Goal: Complete application form: Complete application form

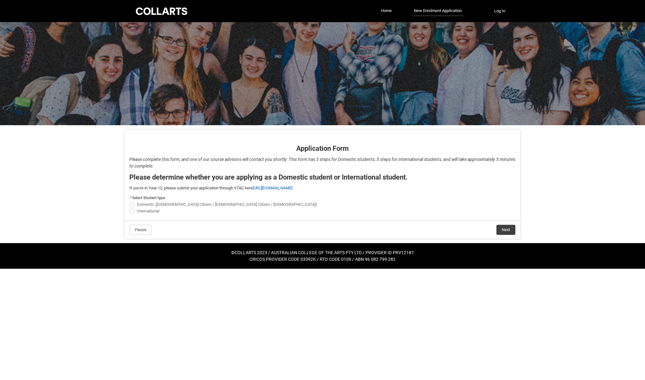
click at [150, 209] on span "International" at bounding box center [148, 211] width 22 height 5
click at [129, 208] on input "International" at bounding box center [129, 207] width 0 height 0
radio input "true"
click at [508, 232] on button "Next" at bounding box center [506, 230] width 19 height 10
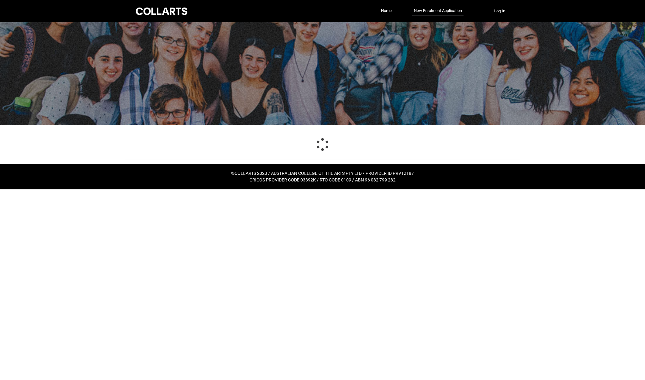
select select "choice_No"
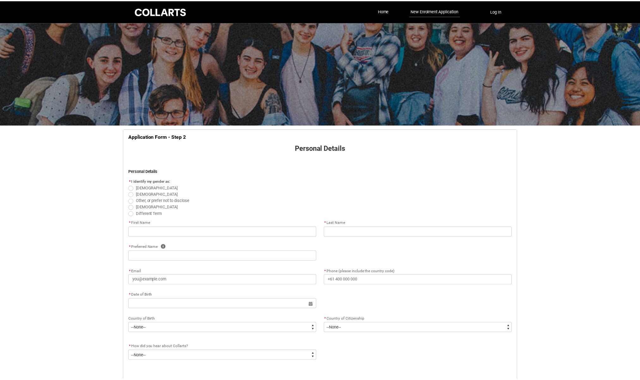
scroll to position [66, 0]
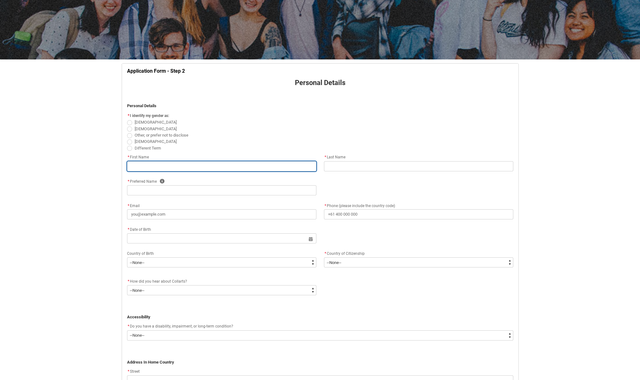
click at [236, 164] on input "REDU_Application_Form_for_Applicant flow" at bounding box center [221, 166] width 189 height 10
type lightning-primitive-input-simple "V"
type input "V"
type lightning-primitive-input-simple "Vr"
type input "Vr"
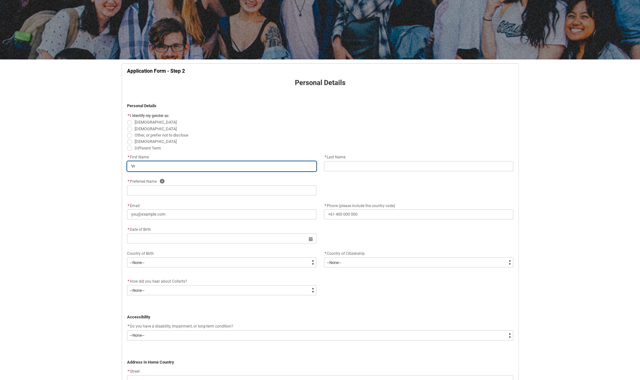
type lightning-primitive-input-simple "Vrishabh"
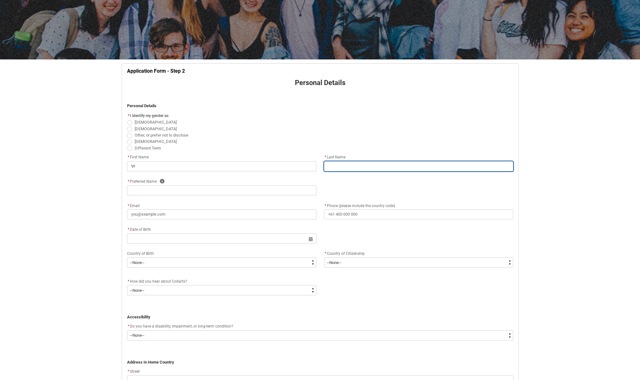
type lightning-primitive-input-simple "Kannan"
type lightning-primitive-input-simple "Vrishabh"
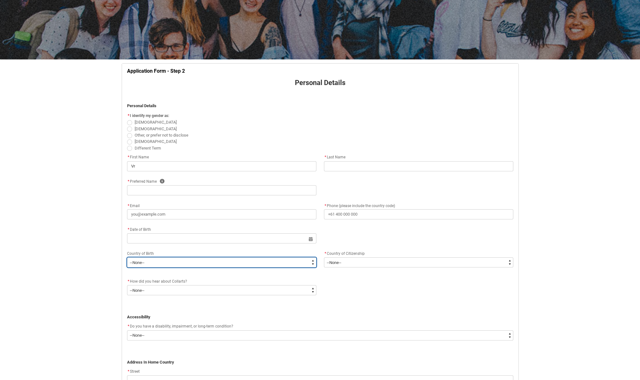
type lightning-select "Birth_Country.4206"
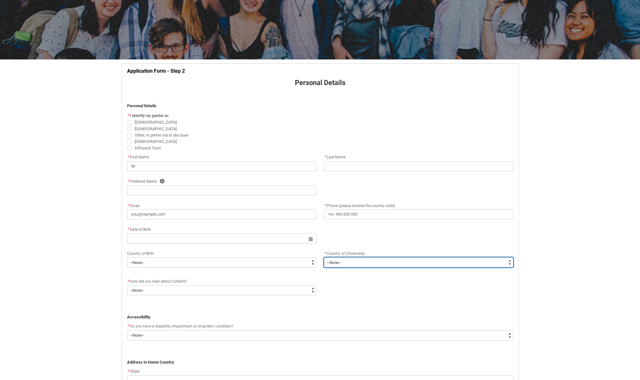
type lightning-select "Citizenship_Country.[DEMOGRAPHIC_DATA]"
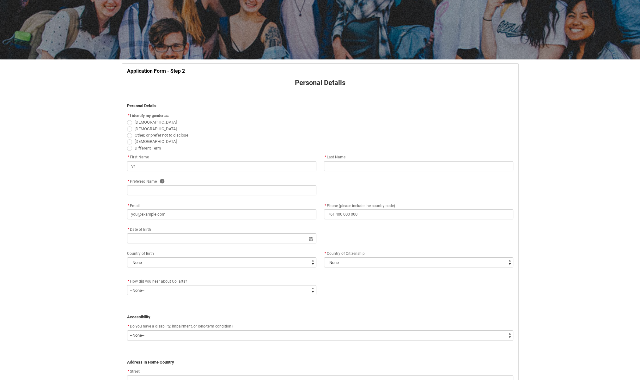
type lightning-primitive-input-simple "[STREET_ADDRESS][PERSON_NAME],"
type lightning-primitive-input-simple "Kalyan"
type lightning-primitive-input-simple "421301"
type lightning-primitive-input-simple "Kalyan (W), [GEOGRAPHIC_DATA] [GEOGRAPHIC_DATA]"
type lightning-select "Country_Choice.7103"
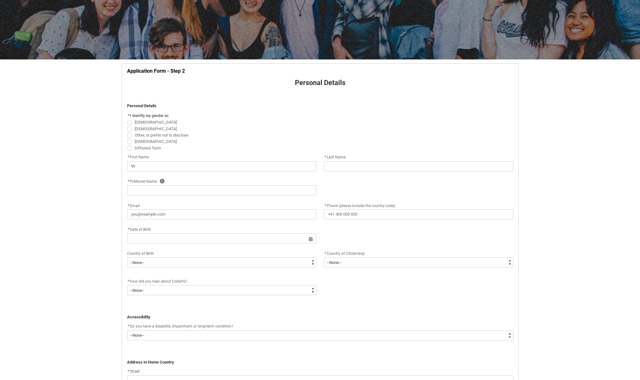
type lightning-primitive-input-simple "Kannnan"
type lightning-primitive-input-simple "Nadar"
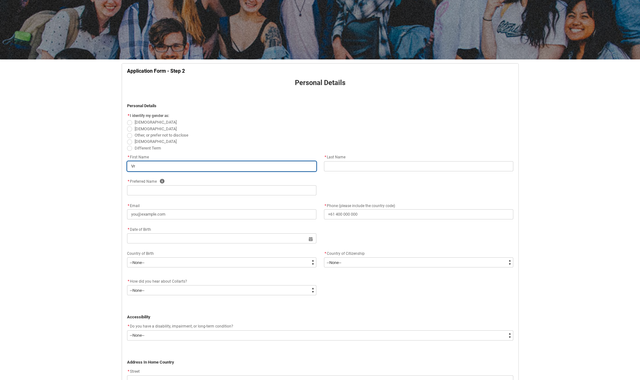
type input "Vrishabh"
type input "Kannan"
type input "Vrishabh"
select select "Birth_Country.4206"
select select "Citizenship_Country.[DEMOGRAPHIC_DATA]"
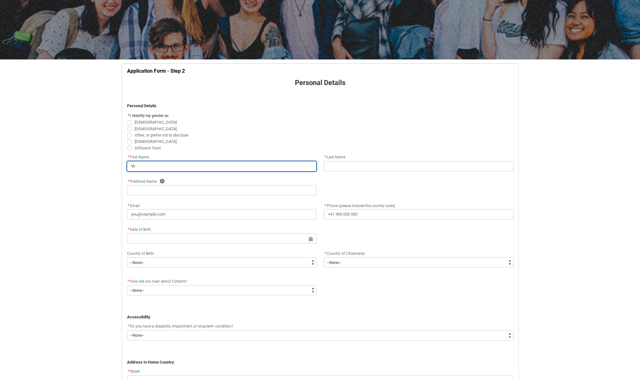
type input "[STREET_ADDRESS][PERSON_NAME],"
type input "Kalyan"
type input "421301"
type input "Kalyan (W), [GEOGRAPHIC_DATA] [GEOGRAPHIC_DATA]"
select select "Country_Choice.7103"
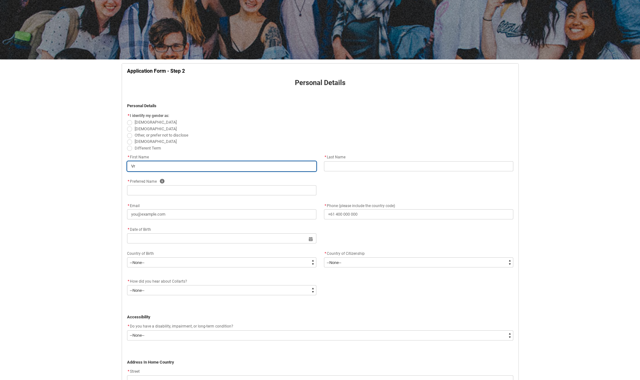
type input "Kannnan"
type input "Nadar"
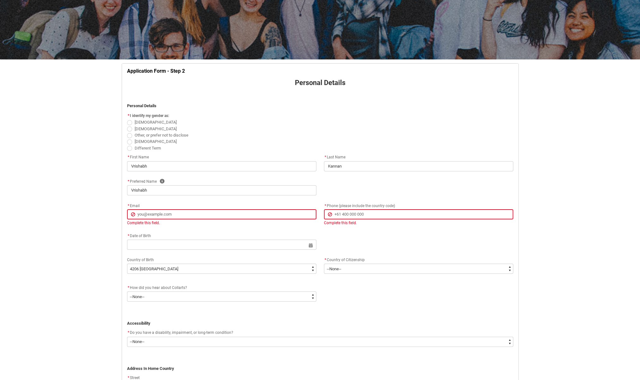
click at [130, 129] on span "REDU_Application_Form_for_Applicant flow" at bounding box center [129, 129] width 5 height 5
click at [127, 126] on input "[DEMOGRAPHIC_DATA]" at bounding box center [127, 125] width 0 height 0
radio input "true"
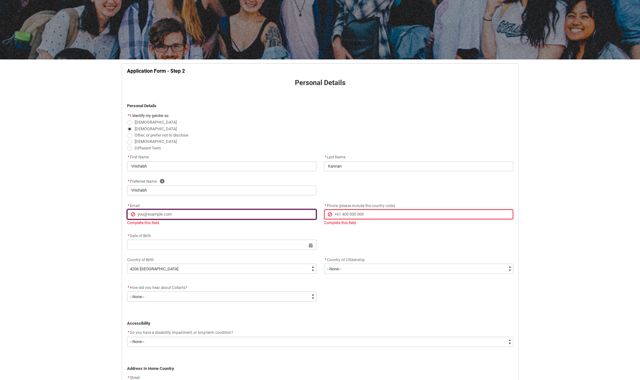
click at [146, 218] on input "* Email" at bounding box center [221, 214] width 189 height 10
type lightning-primitive-input-simple "[EMAIL_ADDRESS][DOMAIN_NAME]"
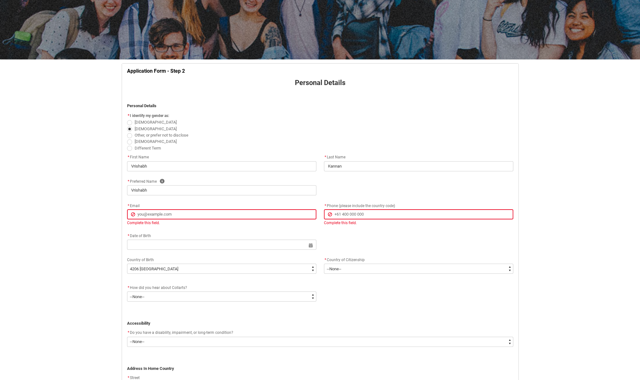
type lightning-primitive-input-simple "[PHONE_NUMBER]"
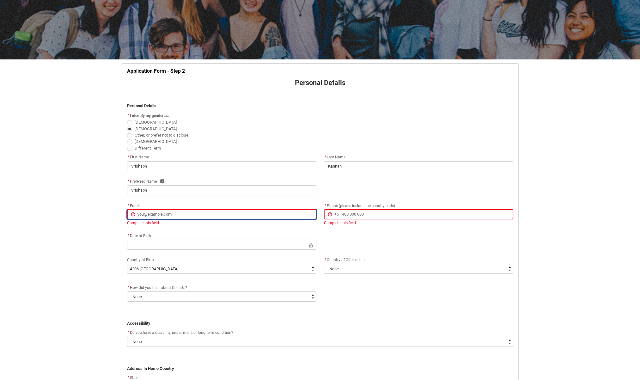
type input "[EMAIL_ADDRESS][DOMAIN_NAME]"
type input "[PHONE_NUMBER]"
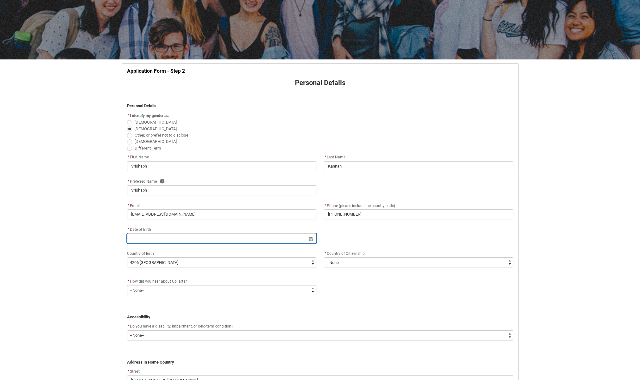
click at [233, 240] on input "REDU_Application_Form_for_Applicant flow" at bounding box center [221, 238] width 189 height 10
select select "2025"
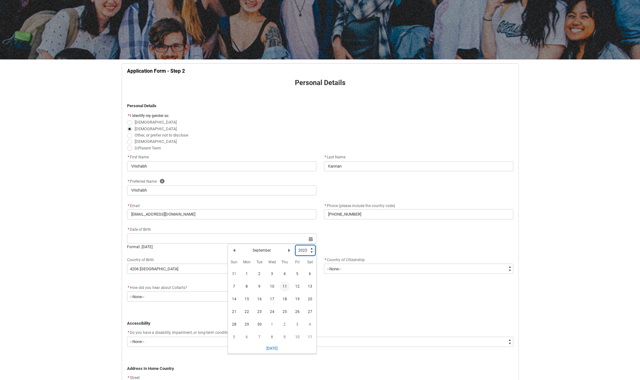
click at [303, 253] on select "1925 1926 1927 1928 1929 1930 1931 1932 1933 1934 1935 1936 1937 1938 1939 1940…" at bounding box center [306, 250] width 20 height 10
type lightning-select "2006"
click at [296, 245] on select "1925 1926 1927 1928 1929 1930 1931 1932 1933 1934 1935 1936 1937 1938 1939 1940…" at bounding box center [306, 250] width 20 height 10
select select "2006"
click at [298, 251] on select "1925 1926 1927 1928 1929 1930 1931 1932 1933 1934 1935 1936 1937 1938 1939 1940…" at bounding box center [306, 250] width 20 height 10
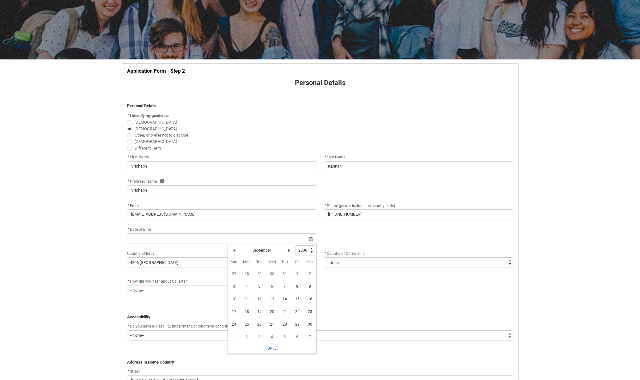
click at [209, 223] on div "* Email [EMAIL_ADDRESS][DOMAIN_NAME] * Phone (please include the country code) …" at bounding box center [320, 214] width 394 height 24
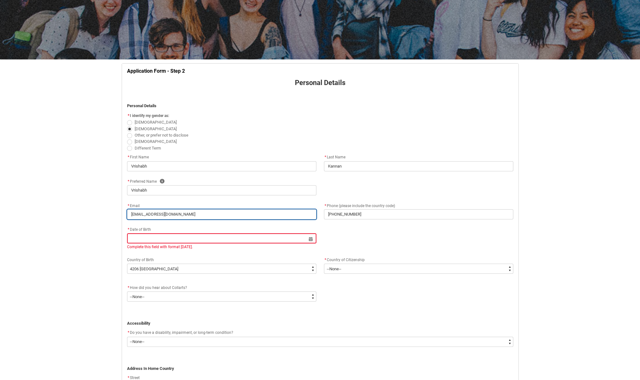
click at [205, 210] on input "[EMAIL_ADDRESS][DOMAIN_NAME]" at bounding box center [221, 214] width 189 height 10
type lightning-primitive-input-simple "v"
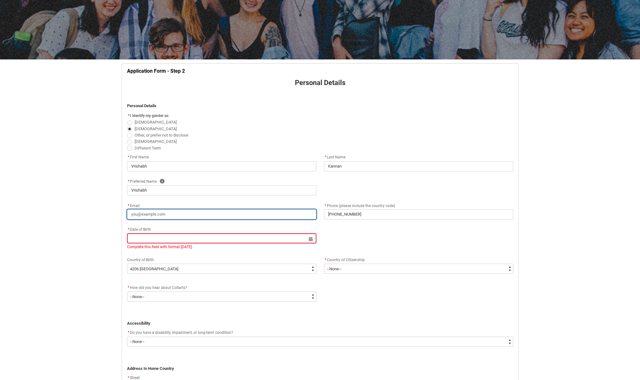
type input "v"
type lightning-primitive-input-simple "vr"
type input "vr"
type lightning-primitive-input-simple "v"
type input "v"
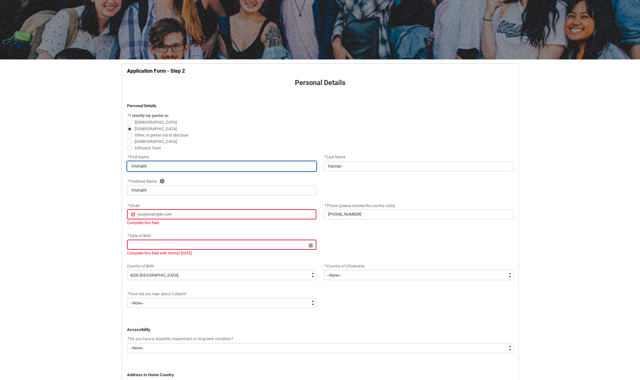
click at [172, 168] on input "Vrishabh" at bounding box center [221, 166] width 189 height 10
click at [166, 163] on input "Vrishabh" at bounding box center [221, 166] width 189 height 10
type lightning-primitive-input-simple "v"
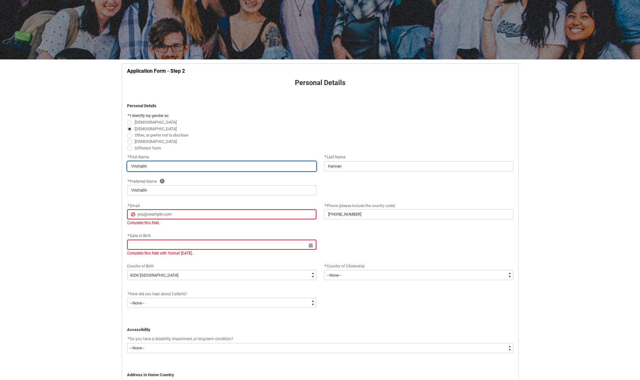
type input "v"
type lightning-primitive-input-simple "vr"
type input "vr"
type lightning-primitive-input-simple "vri"
type input "vri"
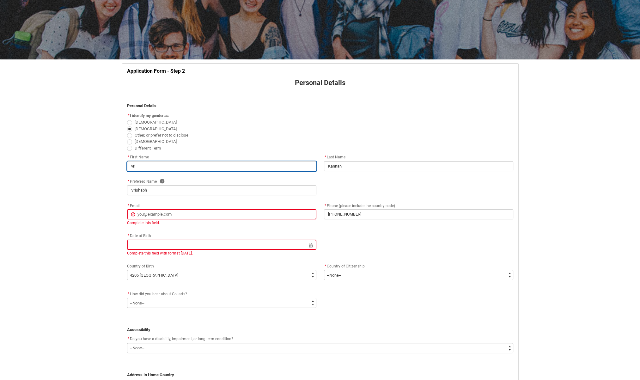
type lightning-primitive-input-simple "vris"
type input "vris"
type lightning-primitive-input-simple "Vrishabh"
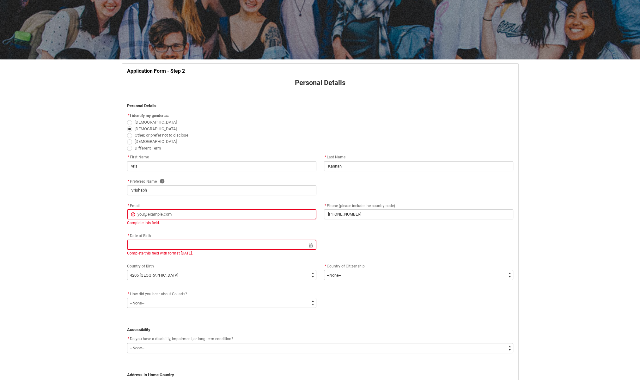
type lightning-primitive-input-simple "[EMAIL_ADDRESS][DOMAIN_NAME]"
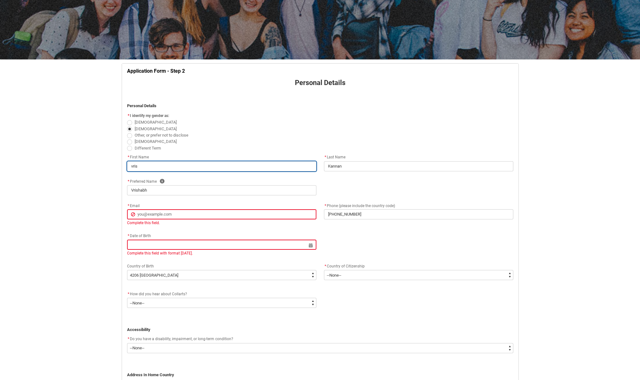
type input "Vrishabh"
type input "[EMAIL_ADDRESS][DOMAIN_NAME]"
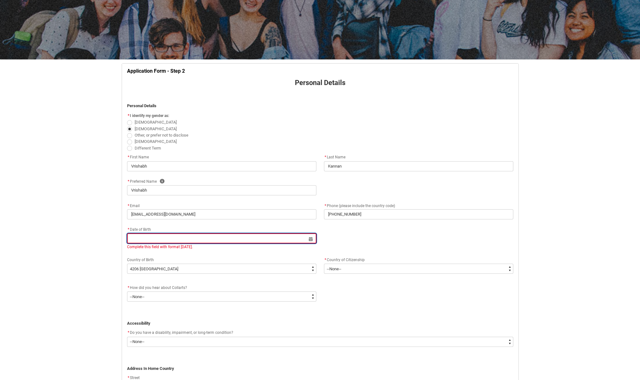
click at [166, 238] on input "REDU_Application_Form_for_Applicant flow" at bounding box center [221, 238] width 189 height 10
select select "2025"
click at [300, 249] on select "1925 1926 1927 1928 1929 1930 1931 1932 1933 1934 1935 1936 1937 1938 1939 1940…" at bounding box center [306, 250] width 20 height 10
type lightning-select "2007"
click at [296, 245] on select "1925 1926 1927 1928 1929 1930 1931 1932 1933 1934 1935 1936 1937 1938 1939 1940…" at bounding box center [306, 250] width 20 height 10
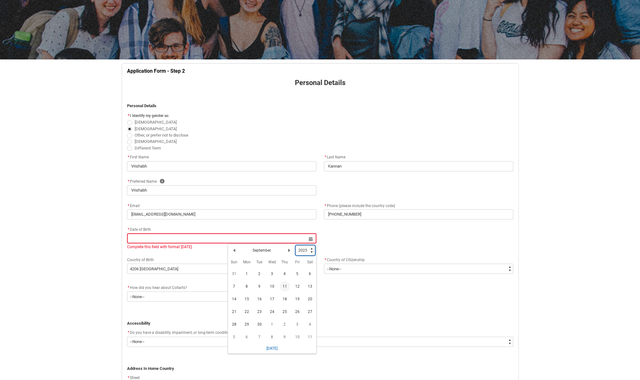
select select "2007"
click at [234, 249] on lightning-primitive-icon "Date picker: September" at bounding box center [234, 250] width 4 height 4
click at [234, 249] on lightning-primitive-icon "Date picker: August" at bounding box center [234, 250] width 4 height 4
click at [234, 249] on lightning-primitive-icon "Date picker: June" at bounding box center [234, 250] width 4 height 4
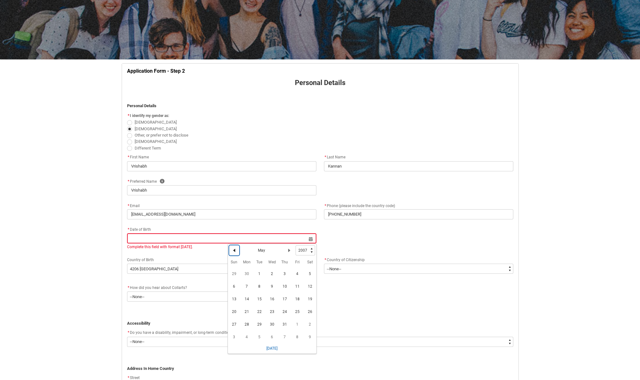
click at [234, 249] on lightning-primitive-icon "Date picker: May" at bounding box center [234, 250] width 4 height 4
click at [234, 249] on lightning-primitive-icon "Date picker: April" at bounding box center [234, 250] width 4 height 4
click at [304, 274] on td "3" at bounding box center [310, 274] width 13 height 13
click at [307, 272] on span "3" at bounding box center [310, 274] width 10 height 10
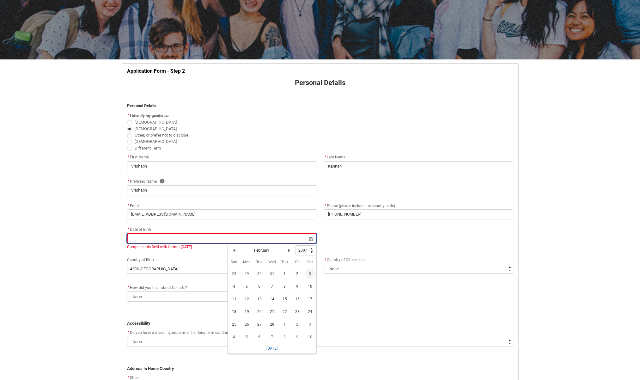
type lightning-datepicker "[DATE]"
type lightning-input "[DATE]"
type input "[DATE]"
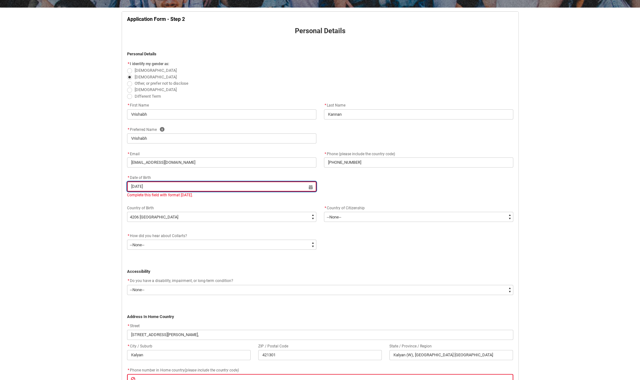
scroll to position [120, 0]
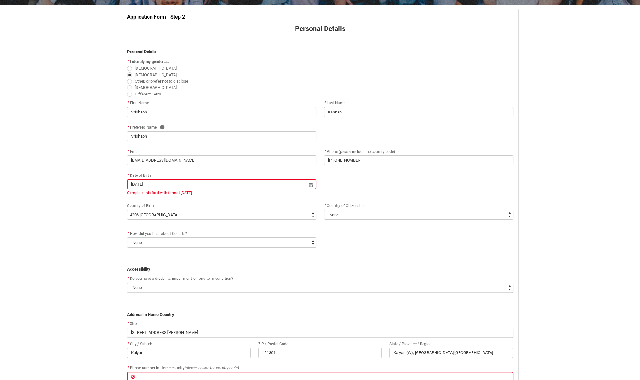
click at [186, 235] on lightning-formatted-rich-text "How did you hear about Collarts?" at bounding box center [160, 233] width 60 height 6
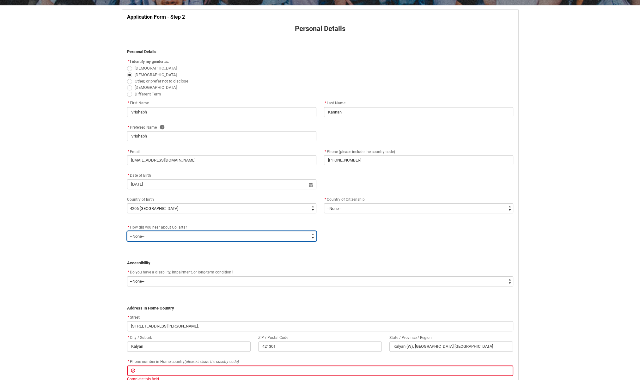
click at [171, 235] on select "--None-- Advertising - Facebook Advertising - Google Advertising - Instagram Ad…" at bounding box center [221, 236] width 189 height 10
type lightning-select "Heard_About_Collarts_[DOMAIN_NAME] Search (Google)"
click at [127, 231] on select "--None-- Advertising - Facebook Advertising - Google Advertising - Instagram Ad…" at bounding box center [221, 236] width 189 height 10
select select "Heard_About_Collarts_[DOMAIN_NAME] Search (Google)"
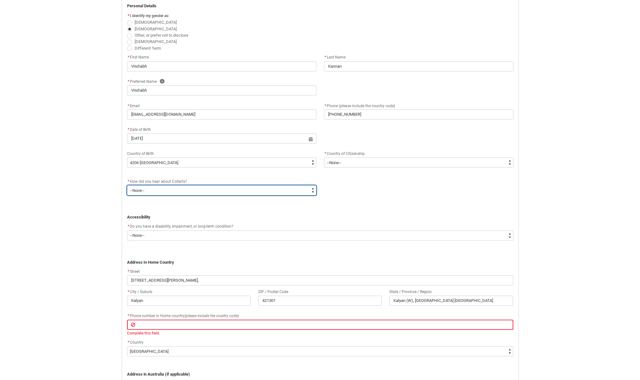
scroll to position [168, 0]
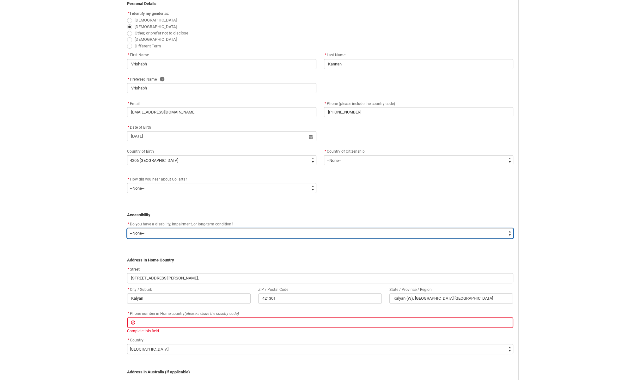
click at [178, 235] on select "--None-- Yes No" at bounding box center [320, 233] width 386 height 10
click at [171, 233] on select "--None-- Yes No" at bounding box center [320, 233] width 386 height 10
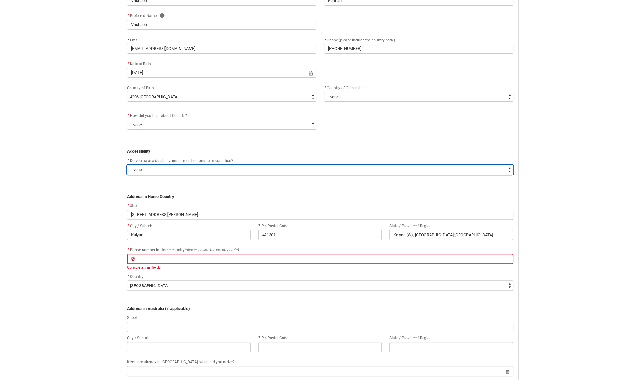
scroll to position [232, 0]
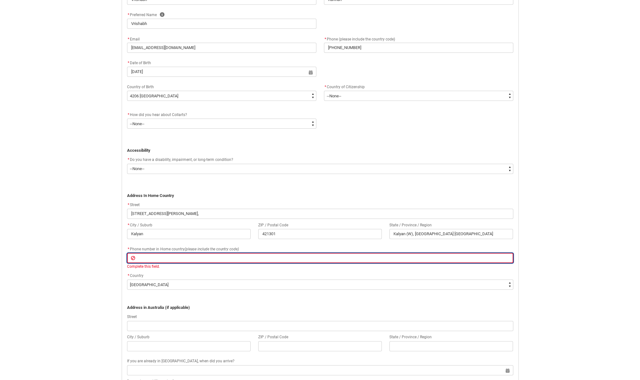
click at [169, 255] on input "REDU_Application_Form_for_Applicant flow" at bounding box center [320, 258] width 386 height 10
type lightning-primitive-input-simple "081119697864"
type input "081119697864"
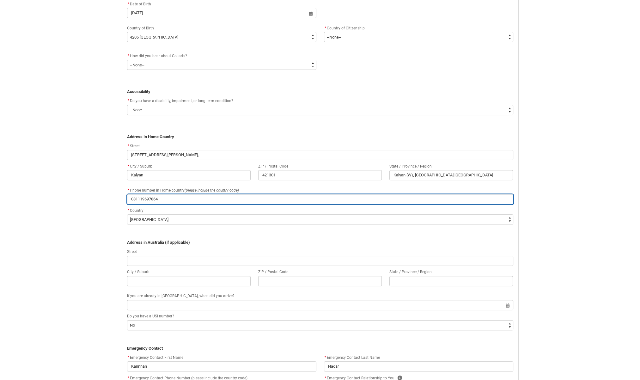
scroll to position [296, 0]
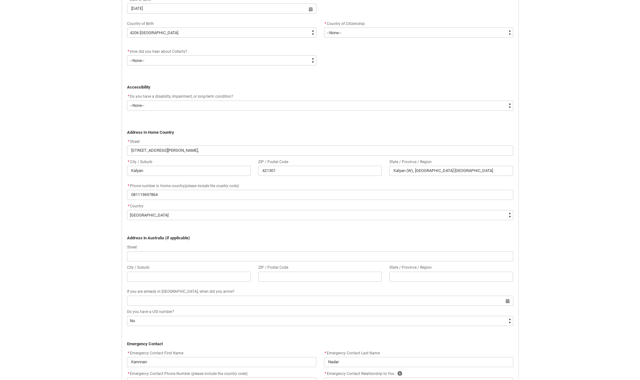
click at [150, 261] on flowruntime-screen-field "Street" at bounding box center [320, 254] width 394 height 20
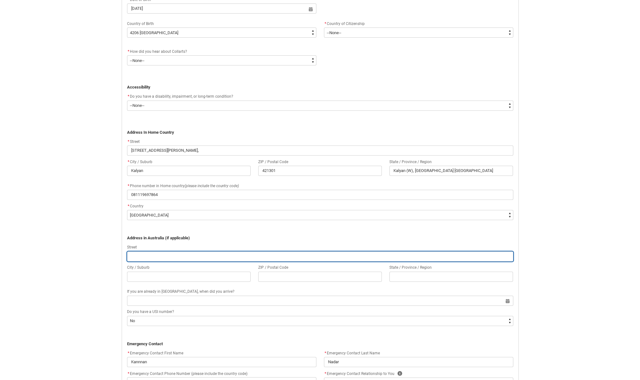
click at [156, 257] on input "REDU_Application_Form_for_Applicant flow" at bounding box center [320, 256] width 386 height 10
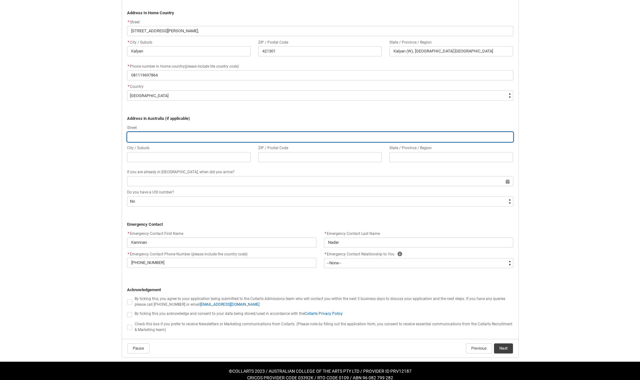
scroll to position [417, 0]
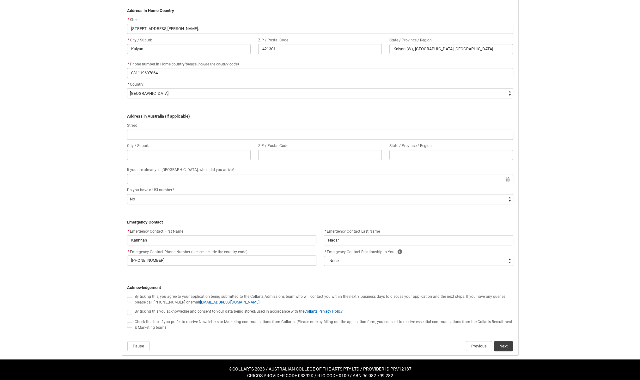
click at [132, 299] on span "REDU_Application_Form_for_Applicant flow" at bounding box center [129, 299] width 5 height 5
click at [127, 296] on input "REDU_Application_Form_for_Applicant flow" at bounding box center [127, 296] width 0 height 0
type lightning-input "true"
checkbox input "true"
click at [131, 310] on label "REDU_Application_Form_for_Applicant flow" at bounding box center [131, 312] width 8 height 5
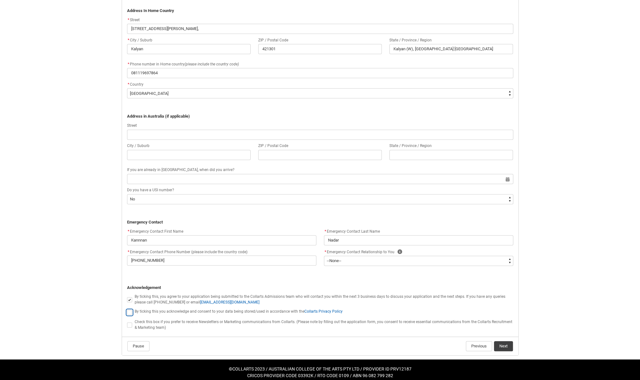
click at [127, 309] on input "REDU_Application_Form_for_Applicant flow" at bounding box center [127, 309] width 0 height 0
type lightning-input "true"
checkbox input "true"
click at [130, 325] on span "REDU_Application_Form_for_Applicant flow" at bounding box center [129, 325] width 5 height 5
click at [127, 322] on input "REDU_Application_Form_for_Applicant flow" at bounding box center [127, 321] width 0 height 0
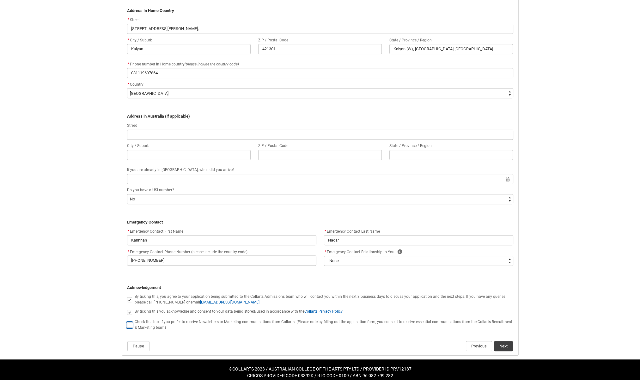
type lightning-input "true"
checkbox input "true"
click at [503, 346] on button "Next" at bounding box center [503, 346] width 19 height 10
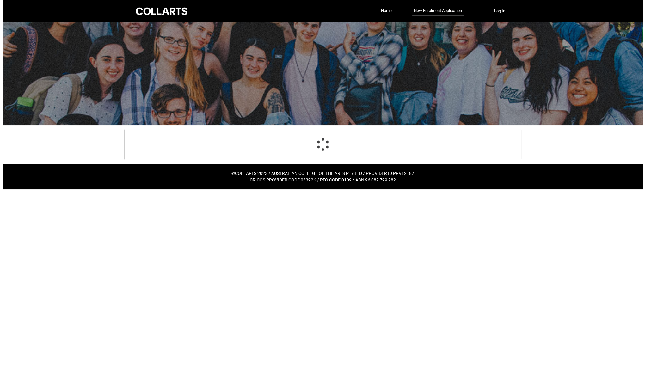
scroll to position [0, 0]
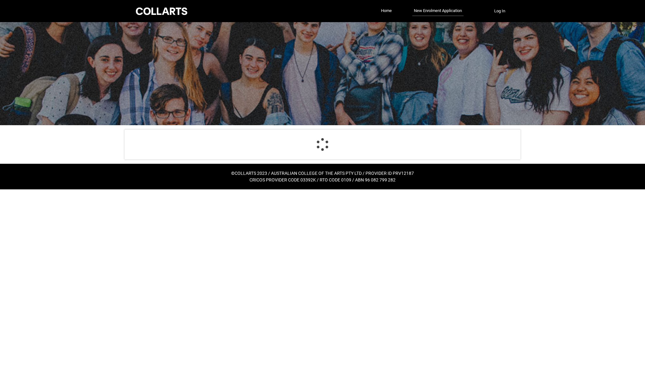
select select "Birth_Country.4206"
select select "Citizenship_Country.[DEMOGRAPHIC_DATA]"
select select "Heard_About_Collarts_[DOMAIN_NAME] Search (Google)"
select select "Country_Choice.7103"
select select "choice_No"
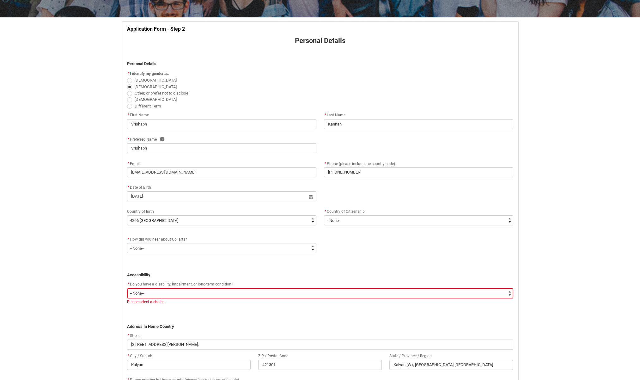
scroll to position [110, 0]
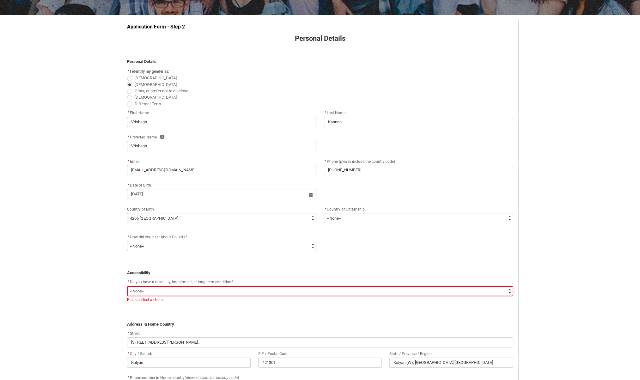
click at [233, 285] on div "* Do you have a disability, impairment, or long-term condition?" at bounding box center [320, 283] width 386 height 8
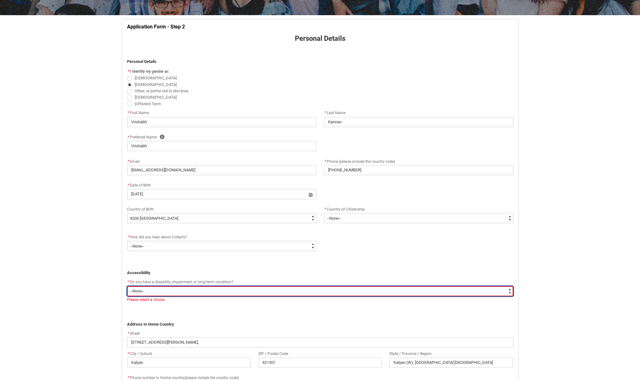
click at [228, 289] on select "--None-- Yes No" at bounding box center [320, 291] width 386 height 10
type lightning-select "No_TextChoice"
click at [127, 286] on select "--None-- Yes No" at bounding box center [320, 291] width 386 height 10
select select "No_TextChoice"
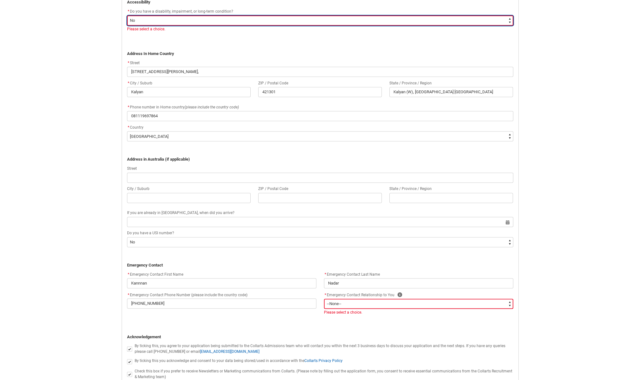
scroll to position [382, 0]
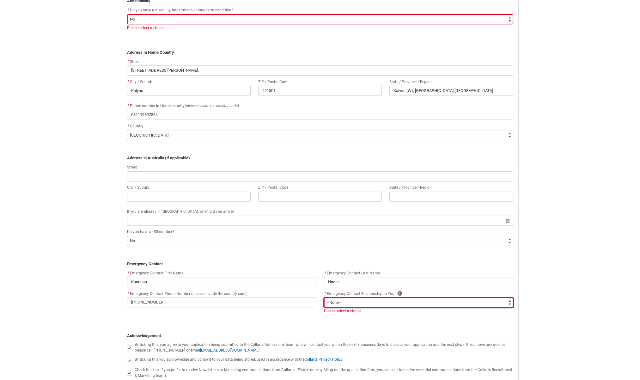
click at [417, 304] on select "--None-- Mother Father Sibling Child Partner Relation Friend" at bounding box center [418, 303] width 189 height 10
type lightning-select "Emergency_Contact_Relationship.Father"
click at [324, 298] on select "--None-- Mother Father Sibling Child Partner Relation Friend" at bounding box center [418, 303] width 189 height 10
select select "Emergency_Contact_Relationship.Father"
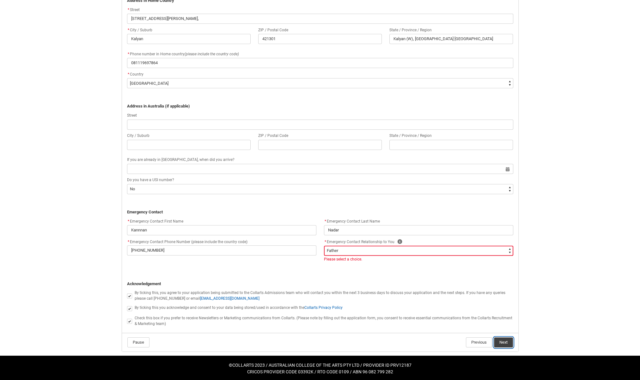
click at [508, 343] on button "Next" at bounding box center [503, 342] width 19 height 10
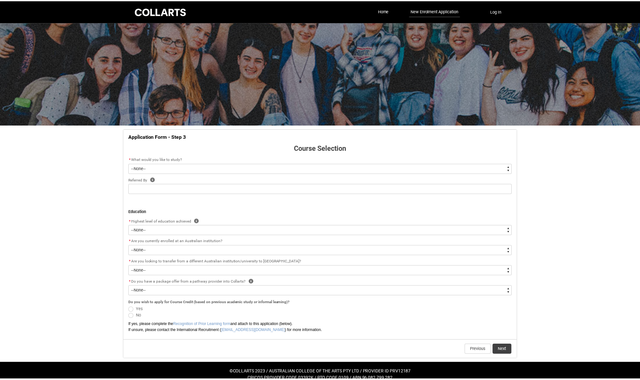
scroll to position [8, 0]
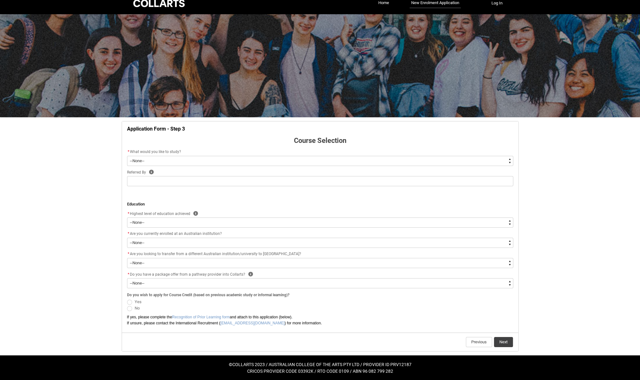
click at [201, 159] on select "--None-- Diploma Bachelor Post Graduate" at bounding box center [320, 161] width 386 height 10
type lightning-select "WhichDegree_Bachelor"
click at [127, 156] on select "--None-- Diploma Bachelor Post Graduate" at bounding box center [320, 161] width 386 height 10
select select "WhichDegree_Bachelor"
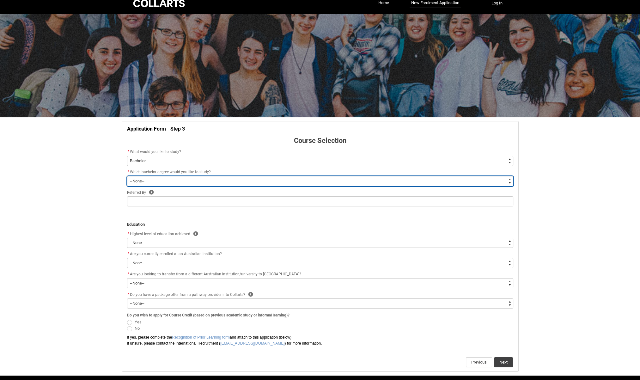
click at [181, 178] on select "--None-- Bachelor of 2D Animation Bachelor of Applied Business (Entertainment M…" at bounding box center [320, 181] width 386 height 10
type lightning-select "ProgramChoice_Degree.001OZ000003zKEkYAM"
click at [127, 176] on select "--None-- Bachelor of 2D Animation Bachelor of Applied Business (Entertainment M…" at bounding box center [320, 181] width 386 height 10
select select "ProgramChoice_Degree.001OZ000003zKEkYAM"
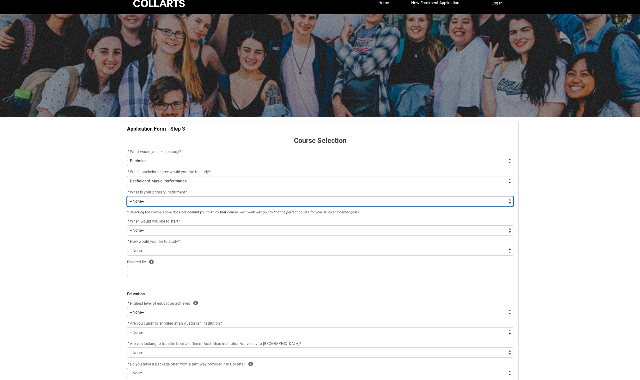
click at [178, 205] on select "--None-- Bass Bass Guitar [PERSON_NAME] Drums/Percussion Guitar Piano/Keys Stri…" at bounding box center [320, 201] width 386 height 10
click at [177, 203] on select "--None-- Bass Bass Guitar [PERSON_NAME] Drums/Percussion Guitar Piano/Keys Stri…" at bounding box center [320, 201] width 386 height 10
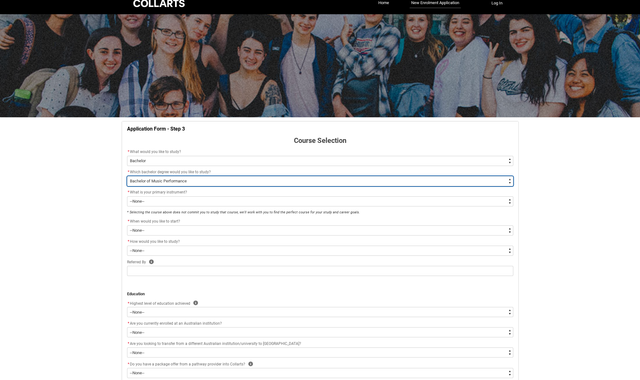
click at [183, 183] on select "--None-- Bachelor of 2D Animation Bachelor of Applied Business (Entertainment M…" at bounding box center [320, 181] width 386 height 10
type lightning-select "ProgramChoice_Degree.001I7000002yBVAIA2"
click at [127, 176] on select "--None-- Bachelor of 2D Animation Bachelor of Applied Business (Entertainment M…" at bounding box center [320, 181] width 386 height 10
select select "ProgramChoice_Degree.001I7000002yBVAIA2"
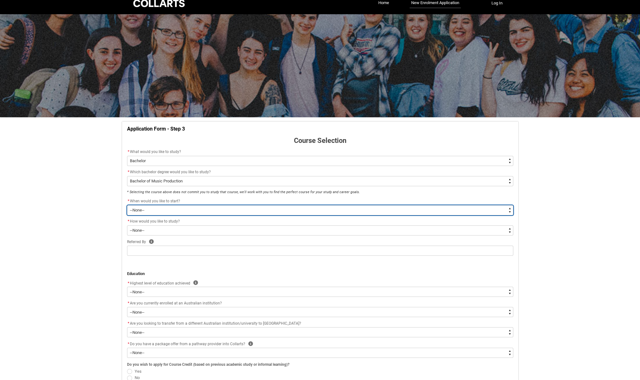
click at [178, 206] on select "--None-- Trimester 1 2026, starting [DATE] Trimester 3 2025, starting [DATE]" at bounding box center [320, 210] width 386 height 10
type lightning-select "Starting_Term.a0pI70000004aTdIAI"
click at [127, 205] on select "--None-- Trimester 1 2026, starting [DATE] Trimester 3 2025, starting [DATE]" at bounding box center [320, 210] width 386 height 10
select select "Starting_Term.a0pI70000004aTdIAI"
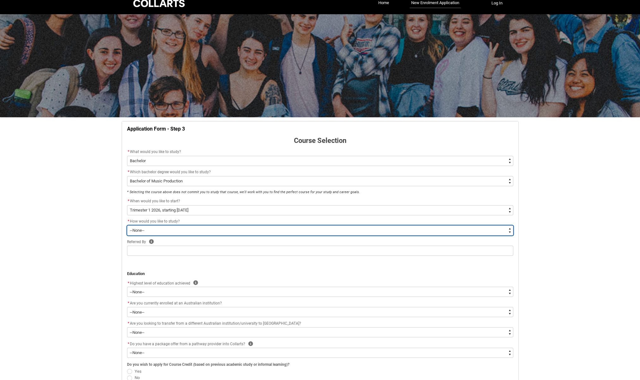
click at [175, 230] on select "--None-- On-campus Online" at bounding box center [320, 231] width 386 height 10
type lightning-select "WhichStudyMethod_OnCampus"
click at [127, 226] on select "--None-- On-campus Online" at bounding box center [320, 231] width 386 height 10
select select "WhichStudyMethod_OnCampus"
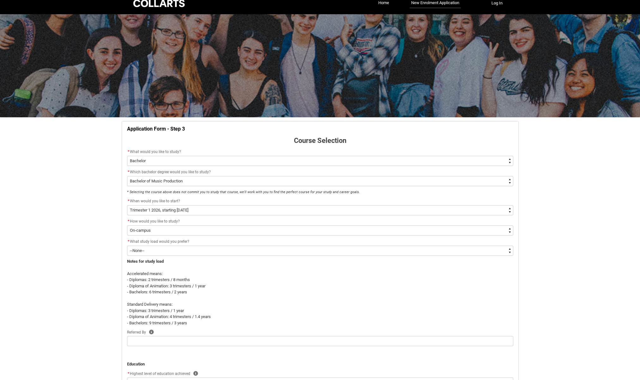
drag, startPoint x: 170, startPoint y: 251, endPoint x: 152, endPoint y: 244, distance: 20.0
click at [152, 244] on div "* What study load would you prefer?" at bounding box center [320, 242] width 386 height 8
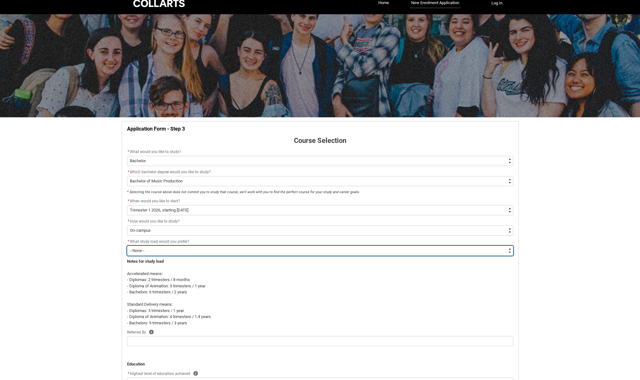
click at [151, 247] on select "--None-- Accelerated Learning Standard Delivery" at bounding box center [320, 251] width 386 height 10
click at [150, 247] on select "--None-- Accelerated Learning Standard Delivery" at bounding box center [320, 251] width 386 height 10
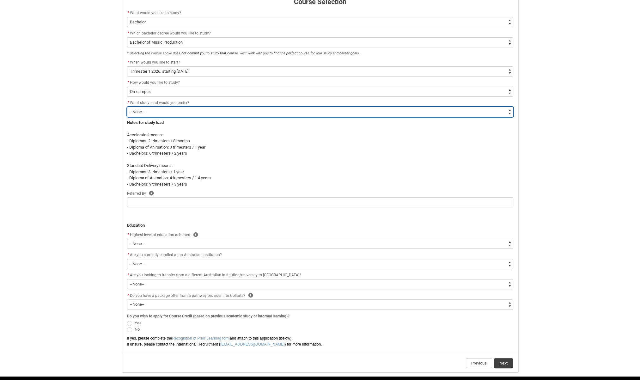
scroll to position [147, 0]
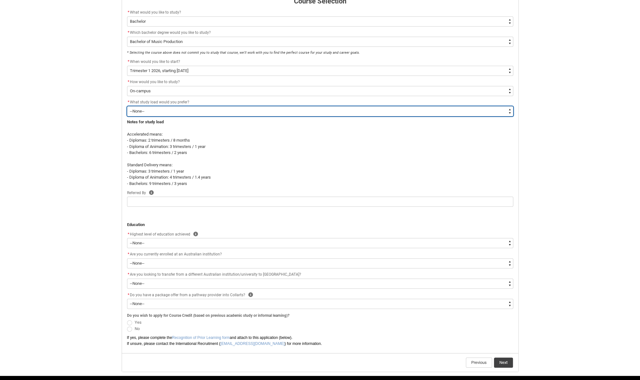
click at [152, 114] on select "--None-- Accelerated Learning Standard Delivery" at bounding box center [320, 111] width 386 height 10
type lightning-select "WhichStudyLoad_Accelerated"
click at [127, 106] on select "--None-- Accelerated Learning Standard Delivery" at bounding box center [320, 111] width 386 height 10
select select "WhichStudyLoad_Accelerated"
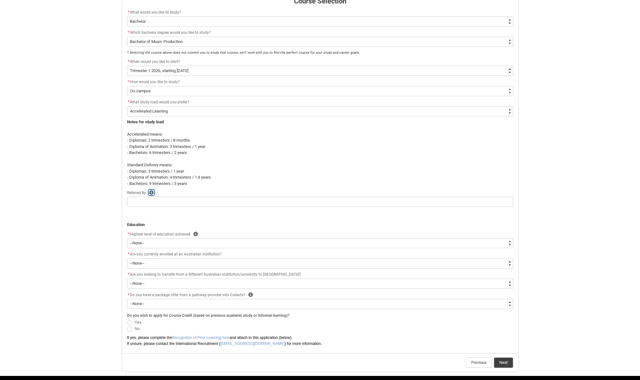
click at [152, 192] on icon "REDU_Application_Form_for_Applicant flow" at bounding box center [151, 192] width 5 height 5
click at [189, 206] on icon "REDU_Application_Form_for_Applicant flow" at bounding box center [193, 207] width 8 height 8
click at [158, 192] on div "Referred By Help" at bounding box center [320, 193] width 386 height 8
click at [132, 192] on span "Referred By" at bounding box center [136, 193] width 19 height 4
click at [175, 213] on p "REDU_Application_Form_for_Applicant flow" at bounding box center [320, 212] width 386 height 6
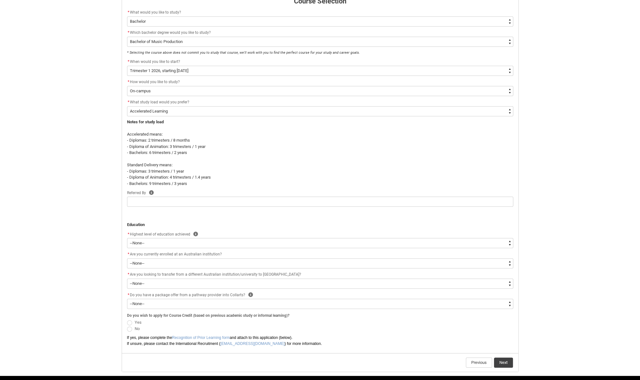
click at [175, 232] on span "Highest level of education achieved" at bounding box center [160, 234] width 60 height 4
click at [194, 233] on icon "REDU_Application_Form_for_Applicant flow" at bounding box center [195, 234] width 5 height 5
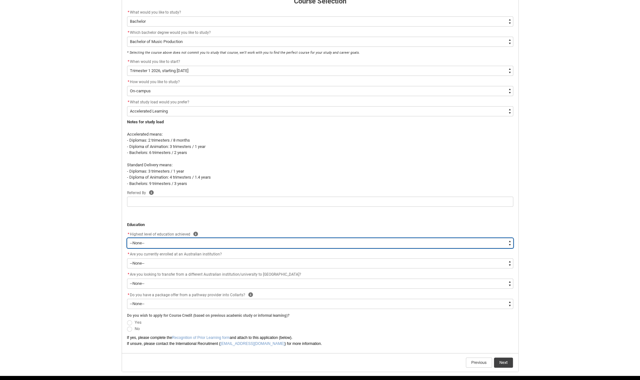
click at [184, 246] on select "--None-- Completed High School Completed a VET Course Completed Foundation Stud…" at bounding box center [320, 243] width 386 height 10
type lightning-select "HSLC_International_a"
click at [127, 238] on select "--None-- Completed High School Completed a VET Course Completed Foundation Stud…" at bounding box center [320, 243] width 386 height 10
select select "HSLC_International_a"
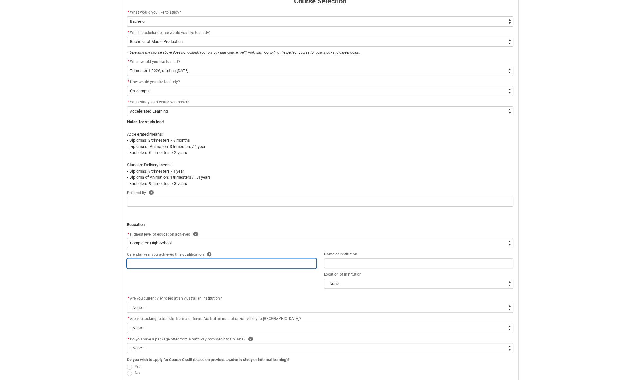
click at [187, 263] on input "REDU_Application_Form_for_Applicant flow" at bounding box center [221, 263] width 189 height 10
type lightning-primitive-input-simple "2025"
type input "2025"
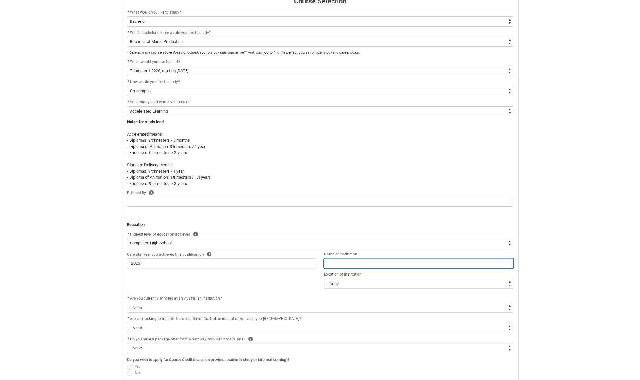
click at [350, 264] on input "REDU_Application_Form_for_Applicant flow" at bounding box center [418, 263] width 189 height 10
click at [264, 271] on div "Calendar year you achieved this qualification Help 2025 Name of Institution Loc…" at bounding box center [320, 273] width 394 height 44
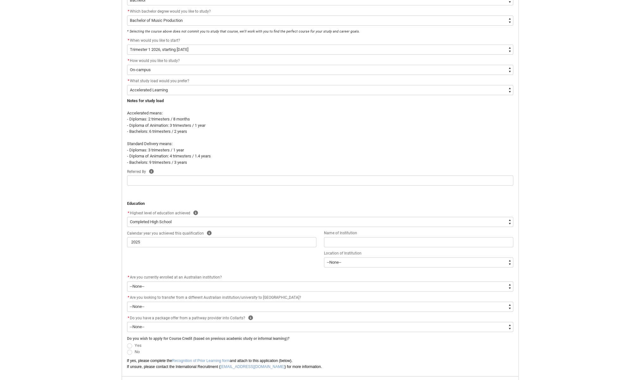
scroll to position [170, 0]
click at [342, 242] on input "REDU_Application_Form_for_Applicant flow" at bounding box center [418, 241] width 189 height 10
click at [325, 232] on span "Name of Institution" at bounding box center [340, 232] width 33 height 4
click at [331, 244] on input "REDU_Application_Form_for_Applicant flow" at bounding box center [418, 241] width 189 height 10
type lightning-primitive-input-simple "[GEOGRAPHIC_DATA]"
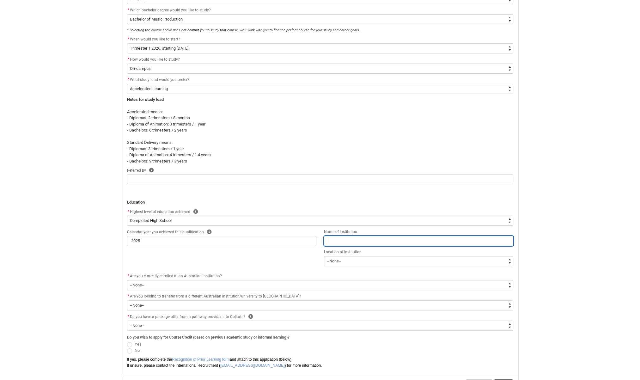
type input "[GEOGRAPHIC_DATA]"
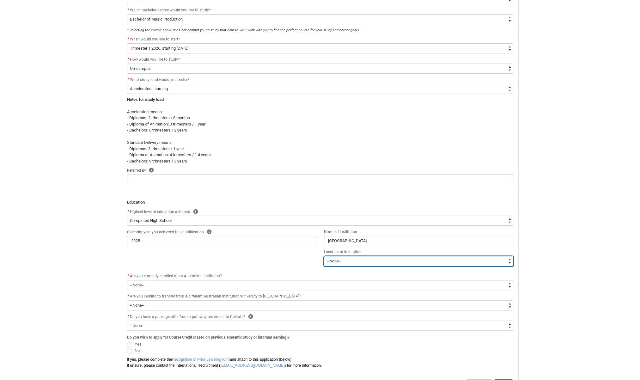
click at [345, 261] on select "--[GEOGRAPHIC_DATA]-- [GEOGRAPHIC_DATA] [GEOGRAPHIC_DATA] [GEOGRAPHIC_DATA] [GE…" at bounding box center [418, 261] width 189 height 10
type lightning-select "Institution_Location.[GEOGRAPHIC_DATA]"
click at [324, 256] on select "--[GEOGRAPHIC_DATA]-- [GEOGRAPHIC_DATA] [GEOGRAPHIC_DATA] [GEOGRAPHIC_DATA] [GE…" at bounding box center [418, 261] width 189 height 10
select select "Institution_Location.[GEOGRAPHIC_DATA]"
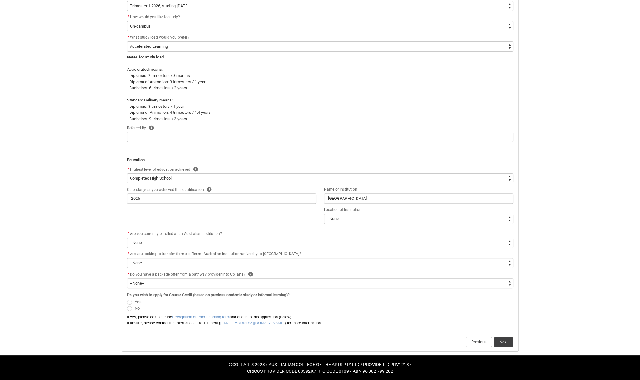
click at [188, 256] on span "Are you looking to transfer from a different Australian institution/university …" at bounding box center [215, 254] width 171 height 4
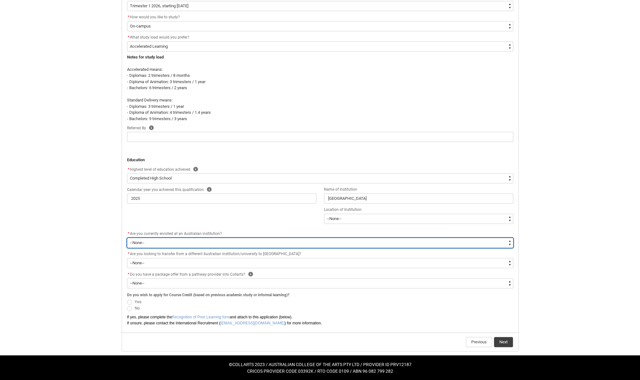
click at [180, 244] on select "--None-- Yes No" at bounding box center [320, 243] width 386 height 10
type lightning-select "No_TextChoice"
click at [127, 238] on select "--None-- Yes No" at bounding box center [320, 243] width 386 height 10
select select "No_TextChoice"
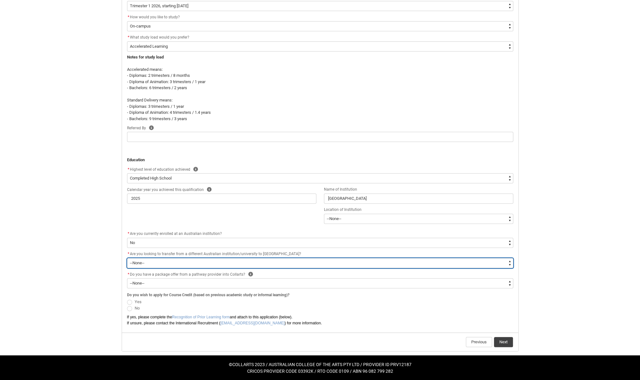
click at [182, 263] on select "--None-- Yes No" at bounding box center [320, 263] width 386 height 10
type lightning-select "[URL][DOMAIN_NAME]"
click at [127, 258] on select "--None-- Yes No" at bounding box center [320, 263] width 386 height 10
select select "[URL][DOMAIN_NAME]"
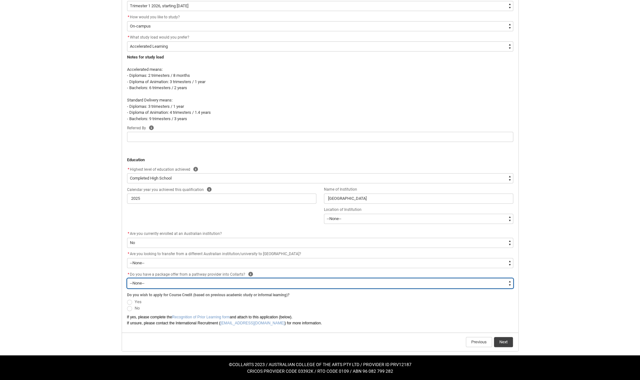
click at [180, 282] on select "--None-- Yes No" at bounding box center [320, 283] width 386 height 10
type lightning-select "[URL][DOMAIN_NAME]"
click at [127, 278] on select "--None-- Yes No" at bounding box center [320, 283] width 386 height 10
select select "[URL][DOMAIN_NAME]"
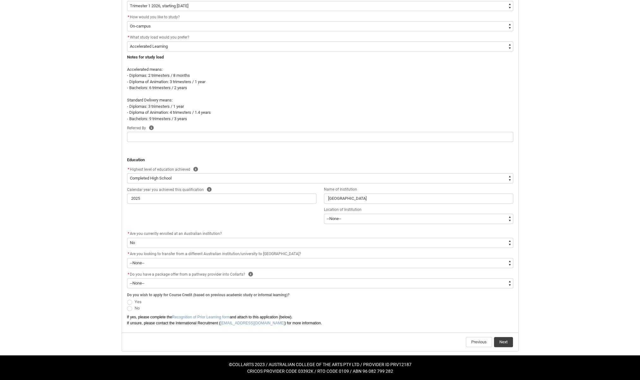
click at [133, 299] on label "Yes" at bounding box center [135, 301] width 17 height 5
click at [127, 299] on input "Yes" at bounding box center [127, 298] width 0 height 0
radio input "true"
click at [129, 307] on span "REDU_Application_Form_for_Applicant flow" at bounding box center [129, 308] width 5 height 5
click at [127, 305] on input "No" at bounding box center [127, 305] width 0 height 0
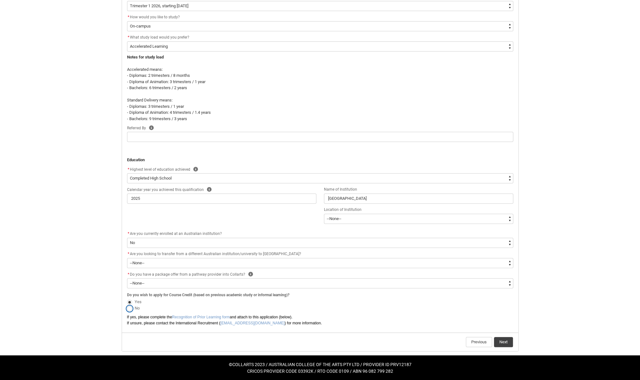
radio input "true"
click at [500, 340] on button "Next" at bounding box center [503, 342] width 19 height 10
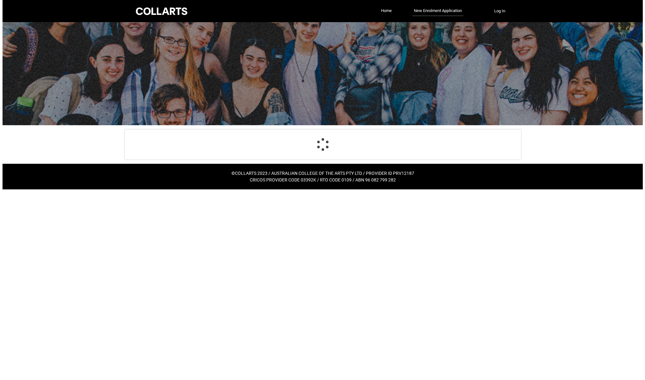
scroll to position [0, 0]
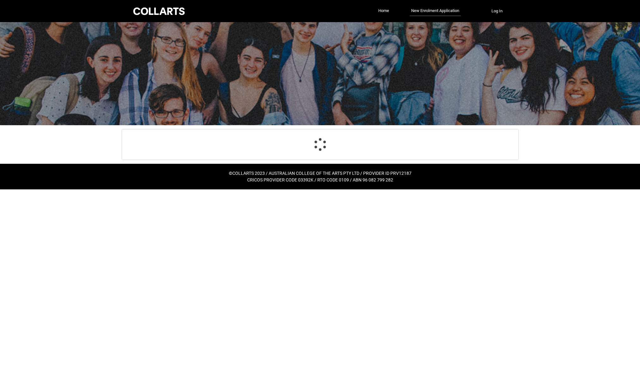
select select "WhichDegree_Bachelor"
select select "ProgramChoice_Degree.001I7000002yBVAIA2"
select select "Starting_Term.a0pI70000004aTdIAI"
select select "WhichStudyMethod_OnCampus"
select select "WhichStudyLoad_Accelerated"
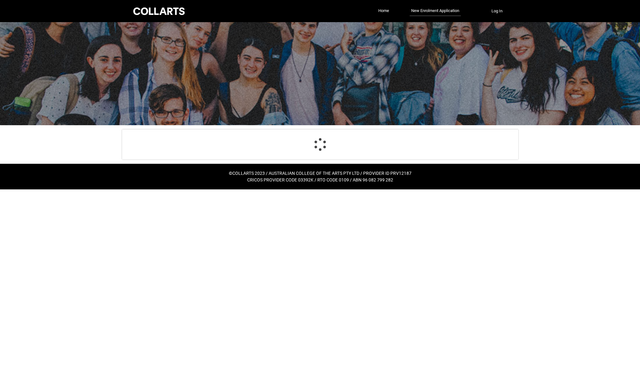
select select "HSLC_International_a"
select select "Institution_Location.[GEOGRAPHIC_DATA]"
select select "No_TextChoice"
select select "[URL][DOMAIN_NAME]"
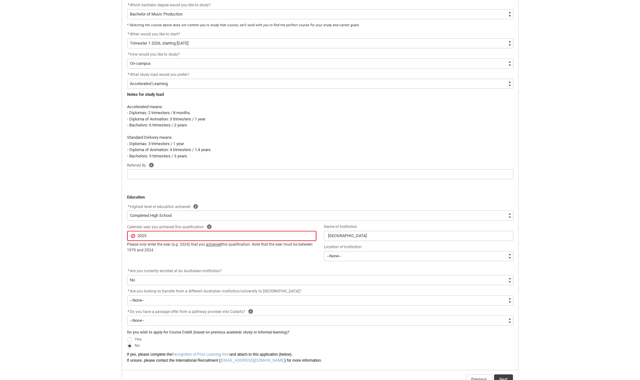
scroll to position [212, 0]
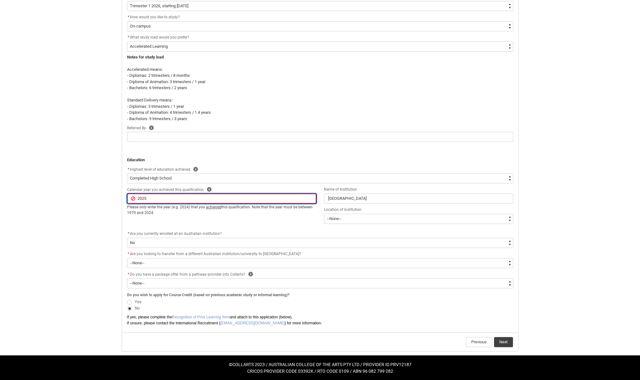
type lightning-primitive-input-simple "202"
type input "202"
type lightning-primitive-input-simple "2024"
type input "2024"
click at [499, 341] on button "Next" at bounding box center [503, 342] width 19 height 10
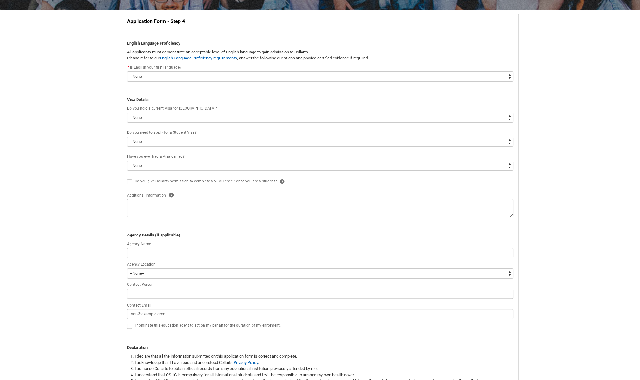
scroll to position [108, 0]
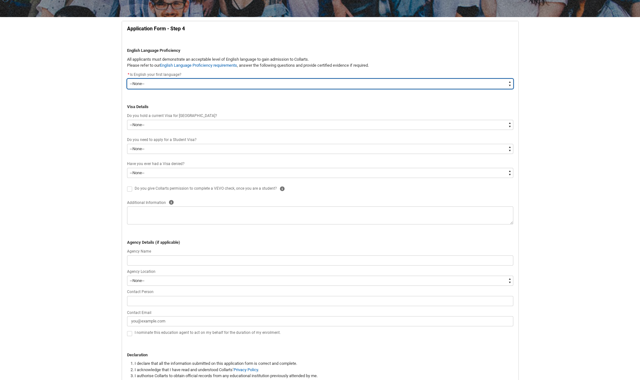
click at [162, 79] on select "--None-- Yes No" at bounding box center [320, 84] width 386 height 10
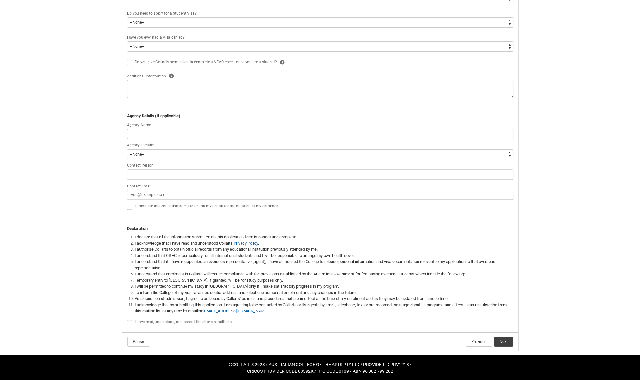
click at [132, 208] on span "REDU_Application_Form_for_Applicant flow" at bounding box center [129, 207] width 5 height 5
click at [127, 204] on input "REDU_Application_Form_for_Applicant flow" at bounding box center [127, 203] width 0 height 0
type lightning-input "true"
checkbox input "true"
click at [133, 205] on label "REDU_Application_Form_for_Applicant flow" at bounding box center [131, 206] width 8 height 5
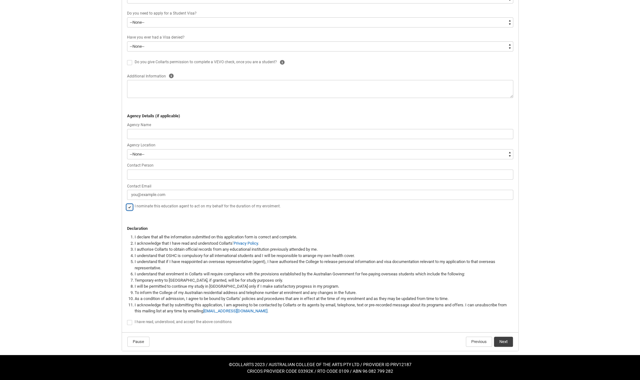
click at [127, 204] on input "REDU_Application_Form_for_Applicant flow" at bounding box center [127, 203] width 0 height 0
type lightning-input "false"
checkbox input "false"
click at [130, 321] on span "REDU_Application_Form_for_Applicant flow" at bounding box center [129, 322] width 5 height 5
click at [127, 319] on input "REDU_Application_Form_for_Applicant flow" at bounding box center [127, 319] width 0 height 0
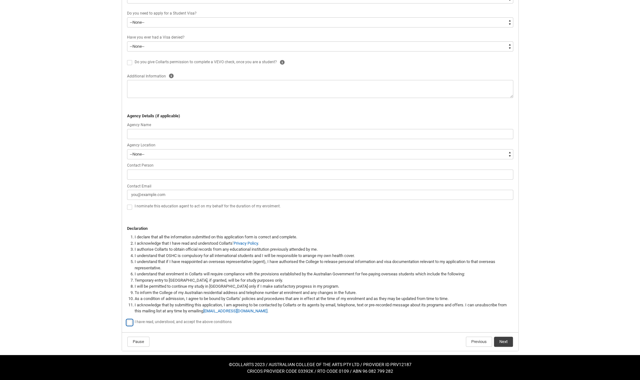
type lightning-input "true"
checkbox input "true"
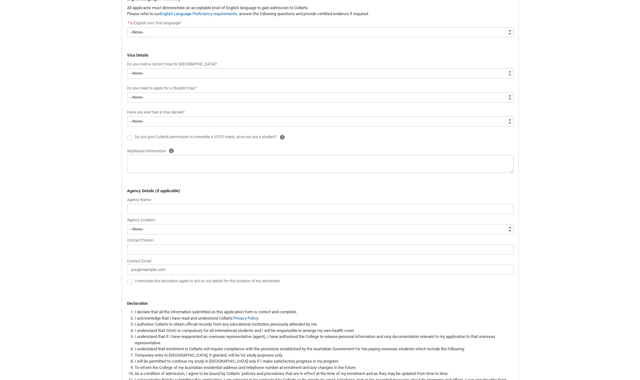
scroll to position [140, 0]
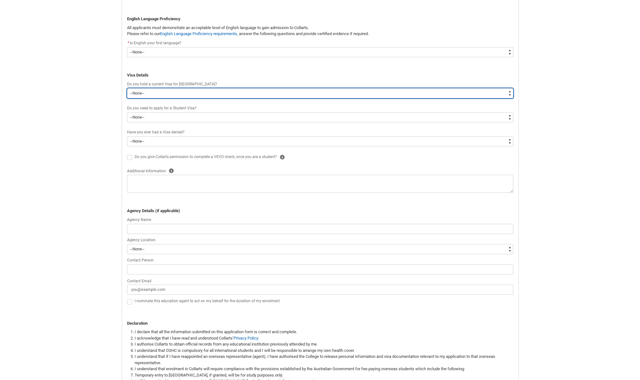
drag, startPoint x: 176, startPoint y: 90, endPoint x: 176, endPoint y: 94, distance: 3.2
click at [176, 91] on select "--None-- Yes No" at bounding box center [320, 93] width 386 height 10
type lightning-select "No_TextChoice"
click at [127, 88] on select "--None-- Yes No" at bounding box center [320, 93] width 386 height 10
select select "No_TextChoice"
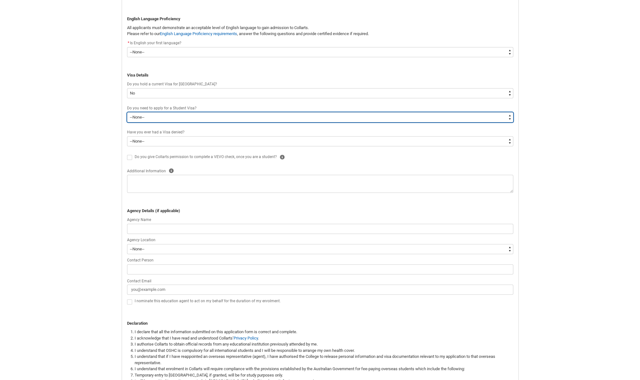
click at [149, 122] on flowruntime-screen-field "Do you need to apply for a Student Visa? --None-- Yes No" at bounding box center [320, 115] width 394 height 20
type lightning-select "Yes_TextChoice"
click at [127, 112] on select "--None-- Yes No" at bounding box center [320, 117] width 386 height 10
select select "Yes_TextChoice"
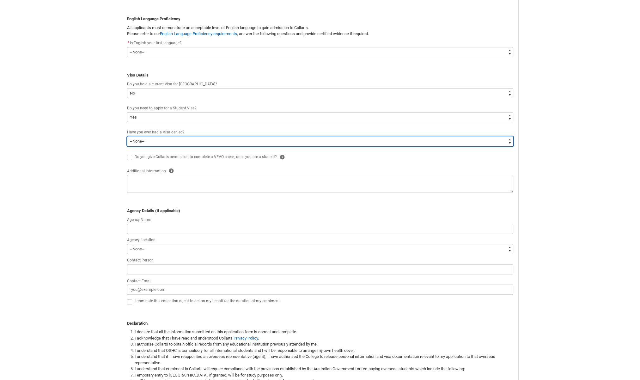
click at [171, 141] on select "--None-- Yes No" at bounding box center [320, 141] width 386 height 10
type lightning-select "No_TextChoice"
click at [127, 136] on select "--None-- Yes No" at bounding box center [320, 141] width 386 height 10
select select "No_TextChoice"
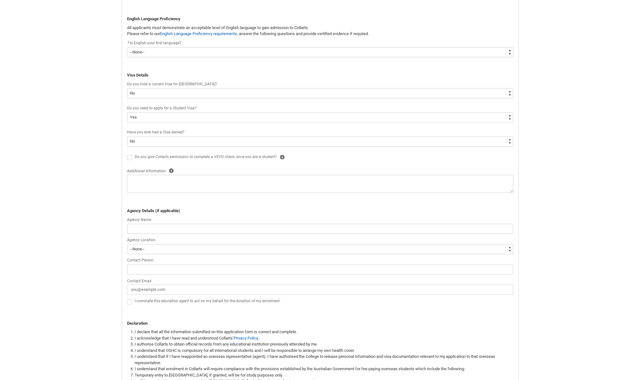
click at [207, 156] on span "Do you give Collarts permission to complete a VEVO check, once you are a studen…" at bounding box center [206, 157] width 142 height 4
checkbox input "true"
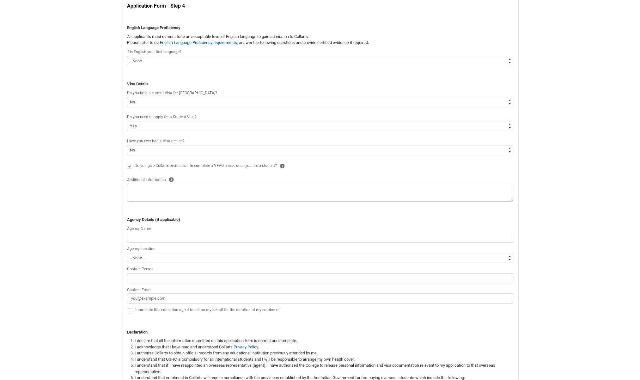
scroll to position [108, 0]
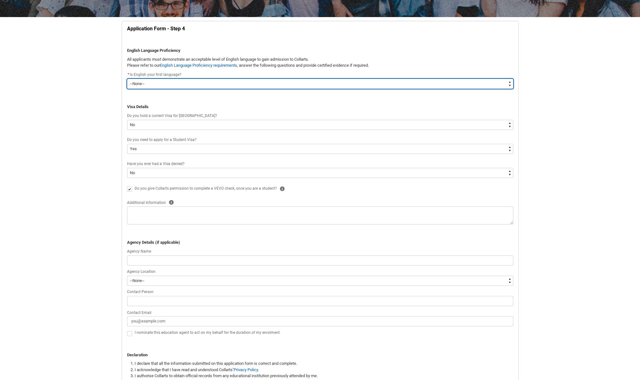
click at [159, 83] on select "--None-- Yes No" at bounding box center [320, 84] width 386 height 10
type lightning-select "Eng_1st_language.Yes"
click at [127, 79] on select "--None-- Yes No" at bounding box center [320, 84] width 386 height 10
select select "Eng_1st_language.Yes"
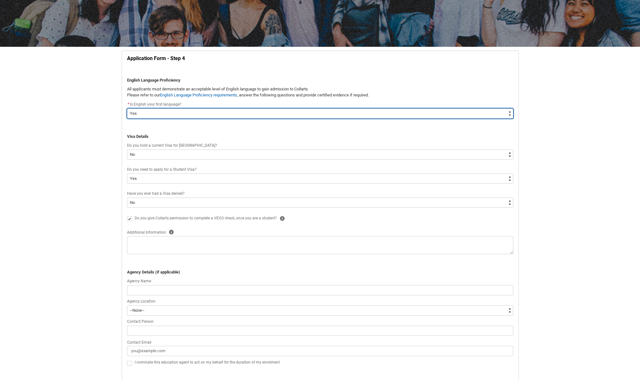
scroll to position [45, 0]
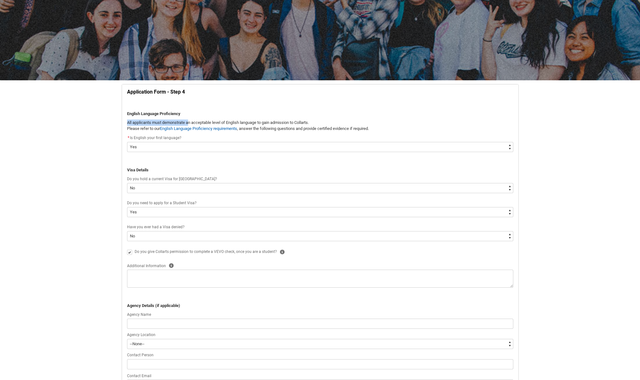
drag, startPoint x: 190, startPoint y: 121, endPoint x: 259, endPoint y: 119, distance: 69.0
click at [259, 119] on div "Application Form - Step 4 English Language Proficiency All applicants must demo…" at bounding box center [320, 303] width 394 height 430
drag, startPoint x: 259, startPoint y: 119, endPoint x: 260, endPoint y: 125, distance: 6.2
click at [260, 125] on p "All applicants must demonstrate an acceptable level of English language to gain…" at bounding box center [320, 123] width 386 height 6
click at [337, 128] on p "Please refer to our English Language Proficiency requirements , answer the foll…" at bounding box center [320, 129] width 386 height 6
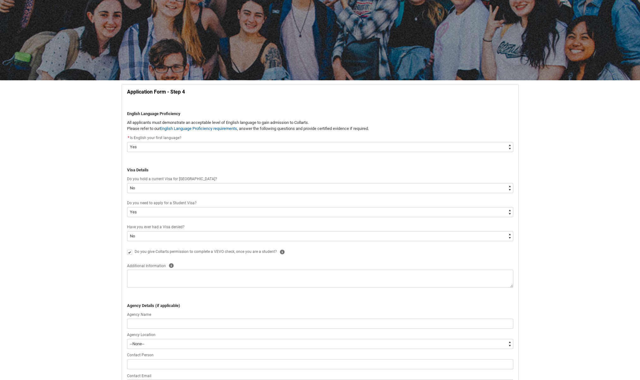
click at [356, 131] on p "Please refer to our English Language Proficiency requirements , answer the foll…" at bounding box center [320, 129] width 386 height 6
click at [358, 129] on p "Please refer to our English Language Proficiency requirements , answer the foll…" at bounding box center [320, 129] width 386 height 6
click at [368, 136] on div "* Is English your first language?" at bounding box center [320, 138] width 386 height 8
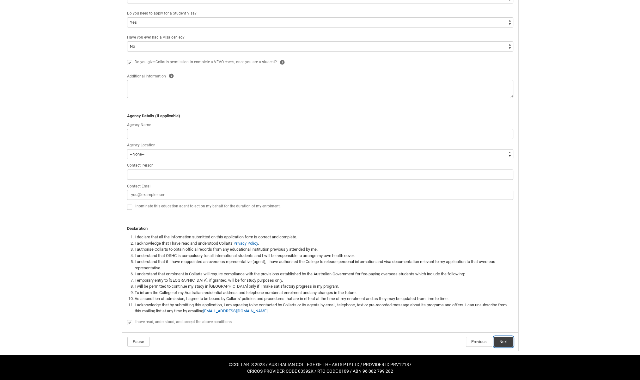
click at [498, 337] on button "Next" at bounding box center [503, 342] width 19 height 10
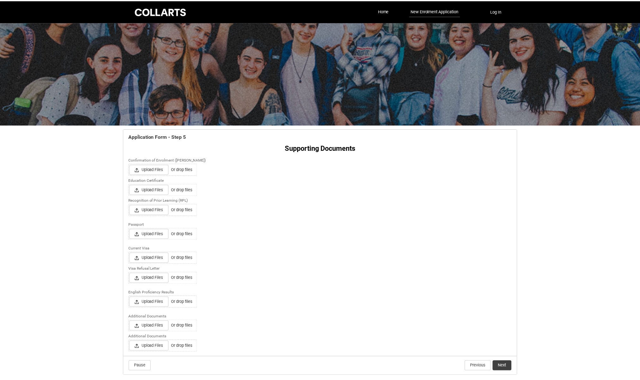
scroll to position [23, 0]
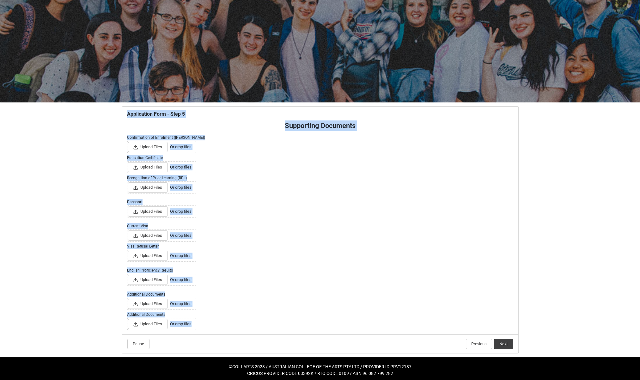
drag, startPoint x: 185, startPoint y: 258, endPoint x: 306, endPoint y: 312, distance: 132.9
click at [307, 317] on div "Skip to Main Content Collarts Education Community Home New Enrolment Applicatio…" at bounding box center [320, 180] width 640 height 406
drag, startPoint x: 306, startPoint y: 312, endPoint x: 235, endPoint y: 164, distance: 164.7
click at [234, 164] on div "Upload Files Or drop files" at bounding box center [320, 167] width 386 height 12
drag, startPoint x: 241, startPoint y: 164, endPoint x: 215, endPoint y: 145, distance: 31.8
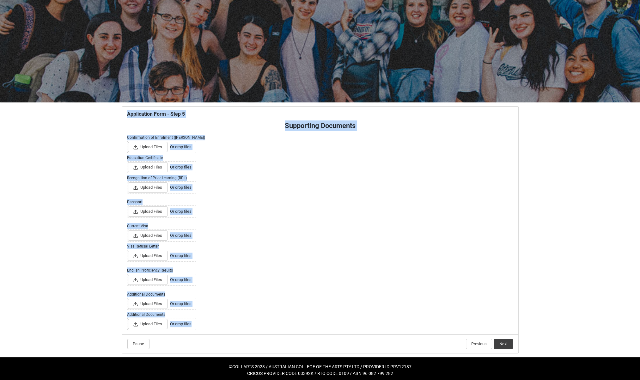
click at [215, 145] on div "Upload Files Or drop files" at bounding box center [320, 147] width 386 height 12
drag, startPoint x: 215, startPoint y: 145, endPoint x: 250, endPoint y: 121, distance: 43.2
click at [245, 121] on p "Supporting Documents" at bounding box center [320, 126] width 386 height 10
click at [333, 135] on lightning-input "Confirmation of Enrolment ([PERSON_NAME]) Upload Files Or drop files" at bounding box center [320, 143] width 386 height 20
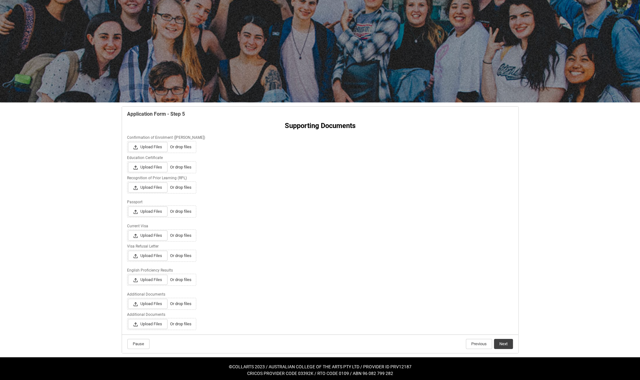
drag, startPoint x: 299, startPoint y: 127, endPoint x: 138, endPoint y: 90, distance: 165.3
click at [137, 88] on div at bounding box center [320, 50] width 640 height 103
